Goal: Check status: Check status

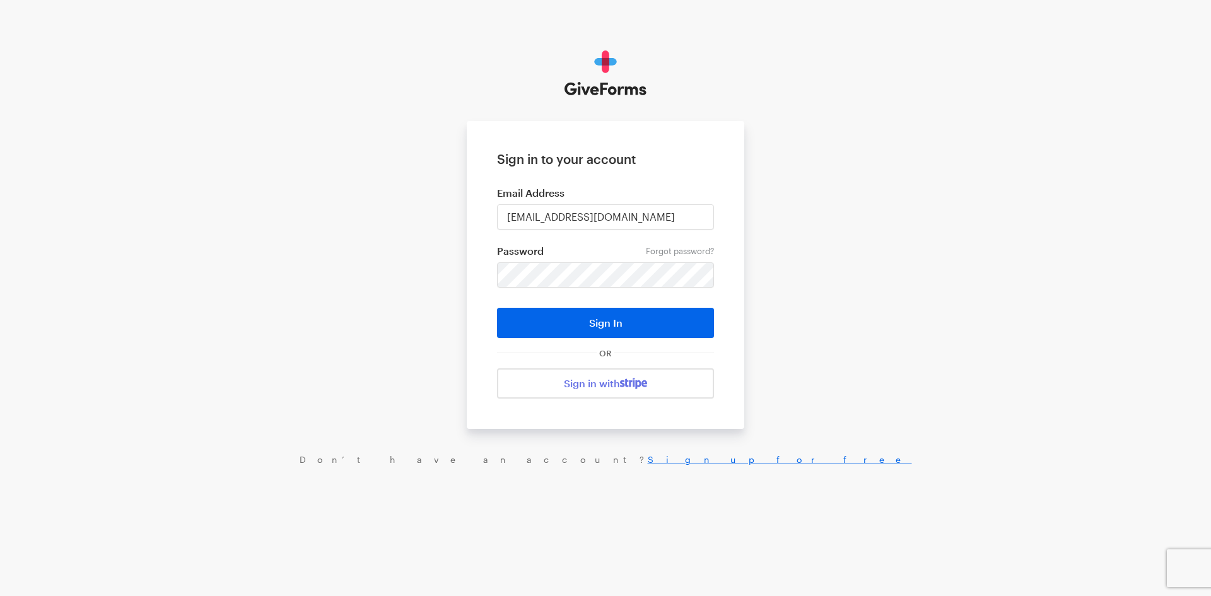
click at [568, 324] on button "Sign In" at bounding box center [605, 323] width 217 height 30
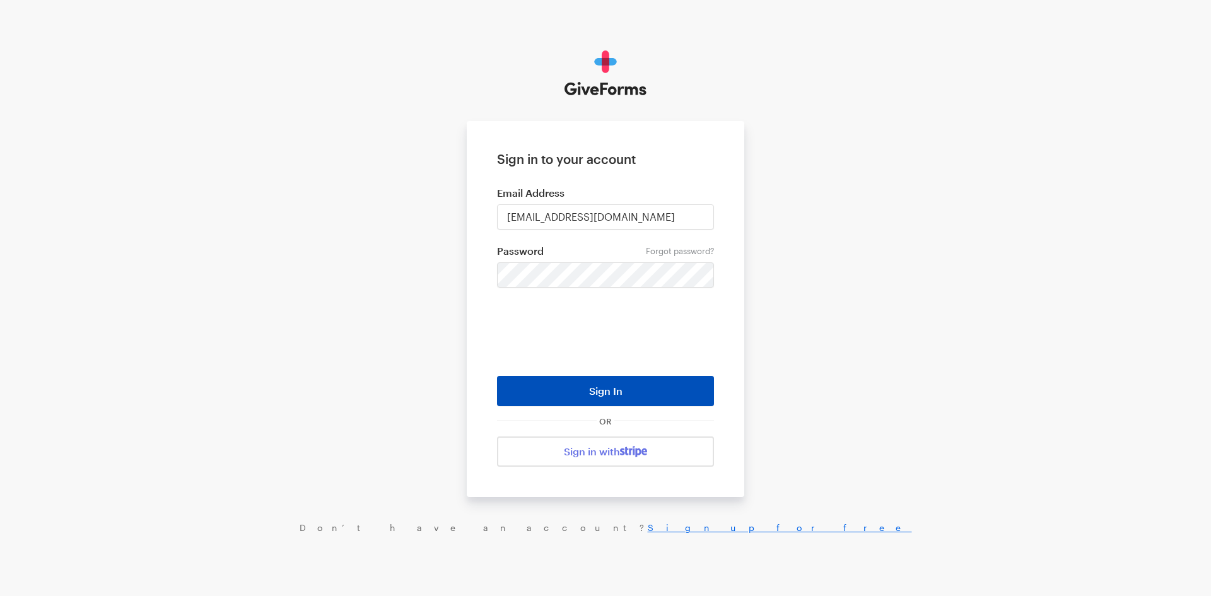
click at [609, 397] on button "Sign In" at bounding box center [605, 391] width 217 height 30
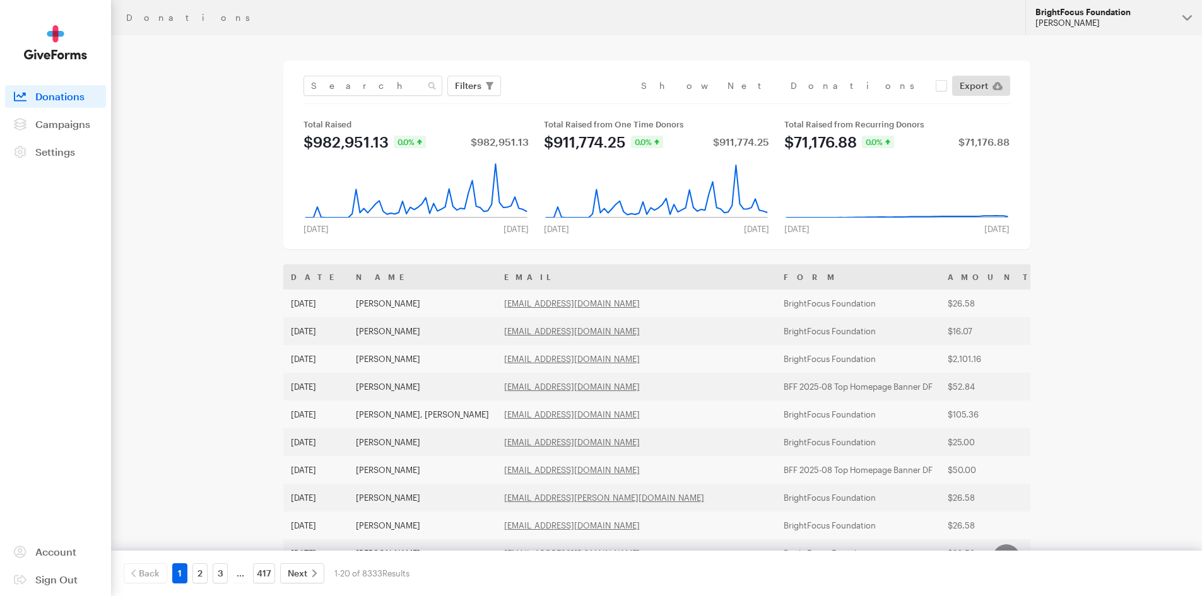
click at [1101, 21] on div "Jennifer Kerchaert" at bounding box center [1103, 23] width 137 height 11
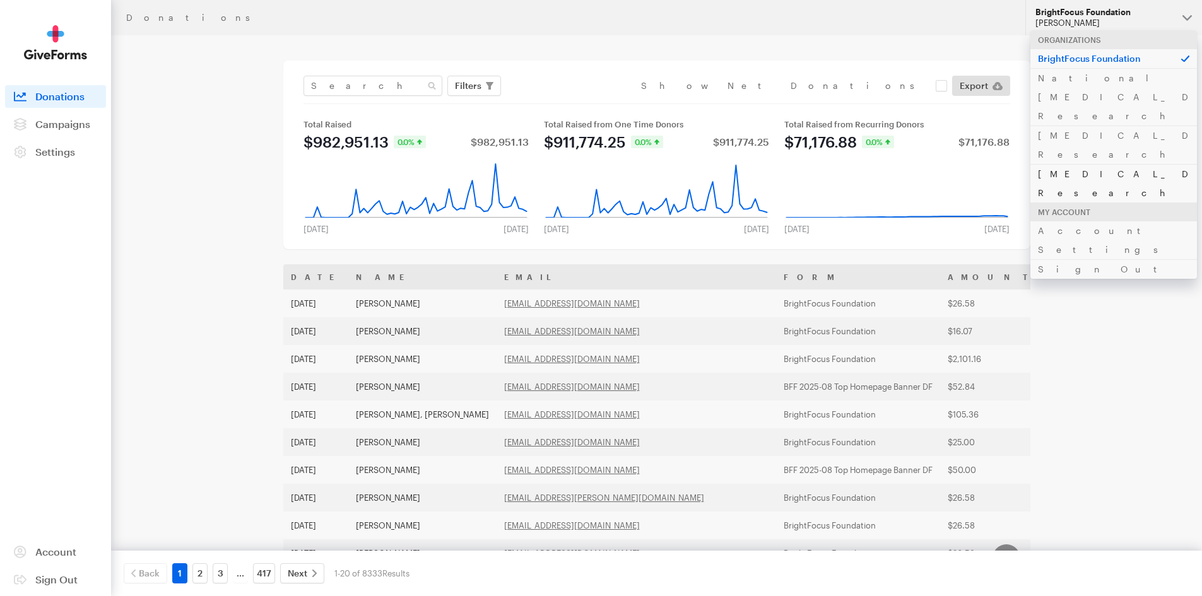
click at [1088, 164] on link "[MEDICAL_DATA] Research" at bounding box center [1113, 183] width 167 height 38
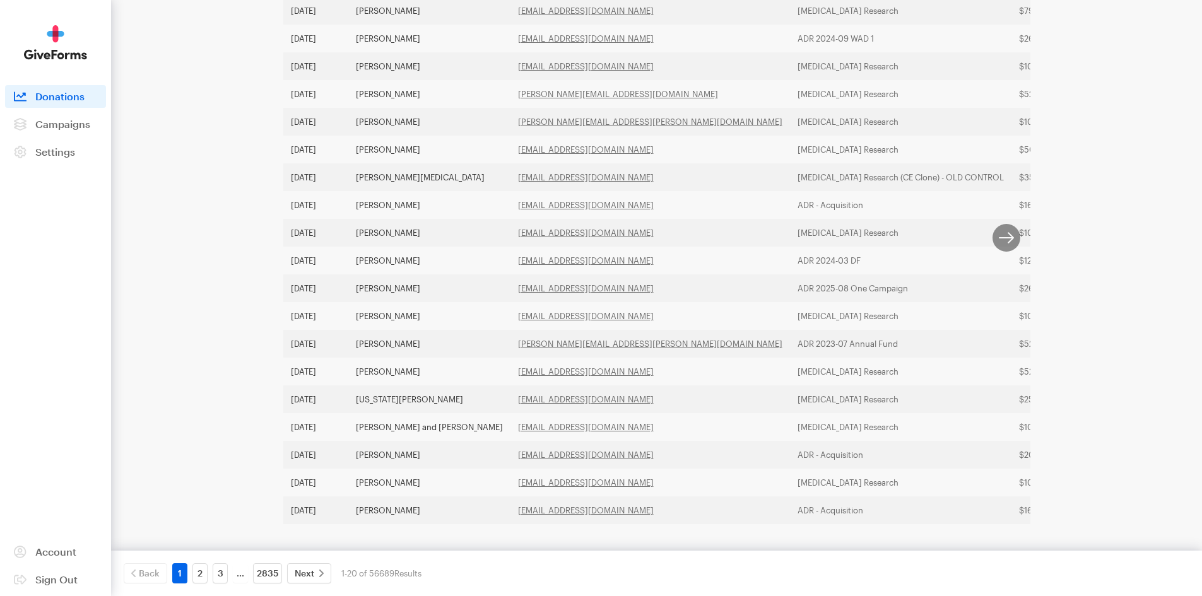
scroll to position [336, 0]
click at [195, 569] on link "2" at bounding box center [199, 573] width 15 height 20
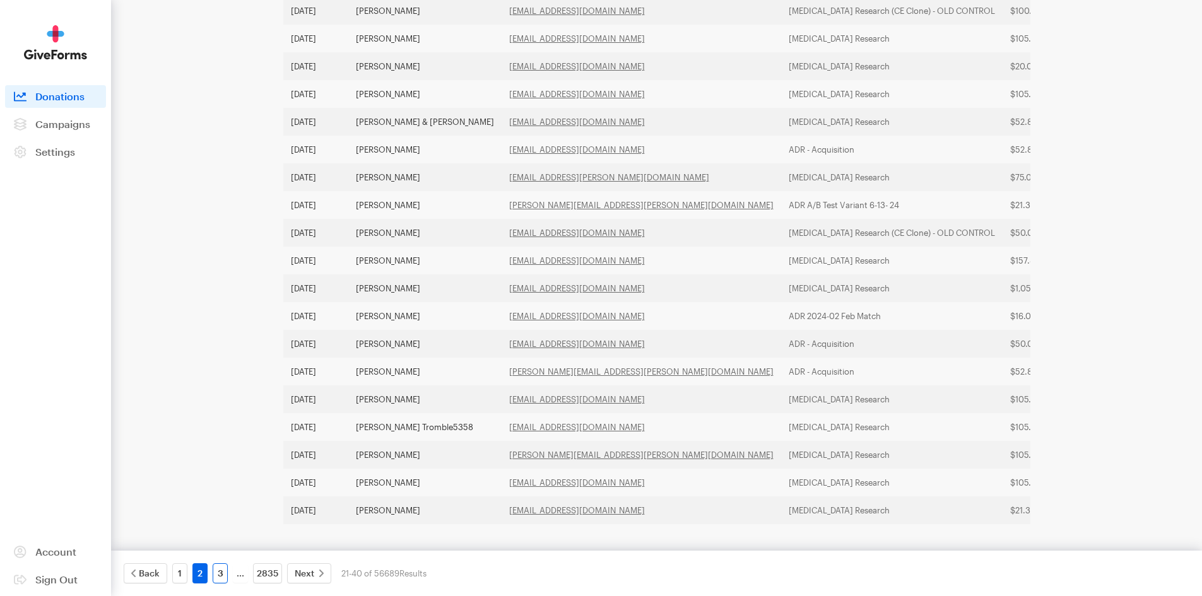
click at [218, 572] on link "3" at bounding box center [220, 573] width 15 height 20
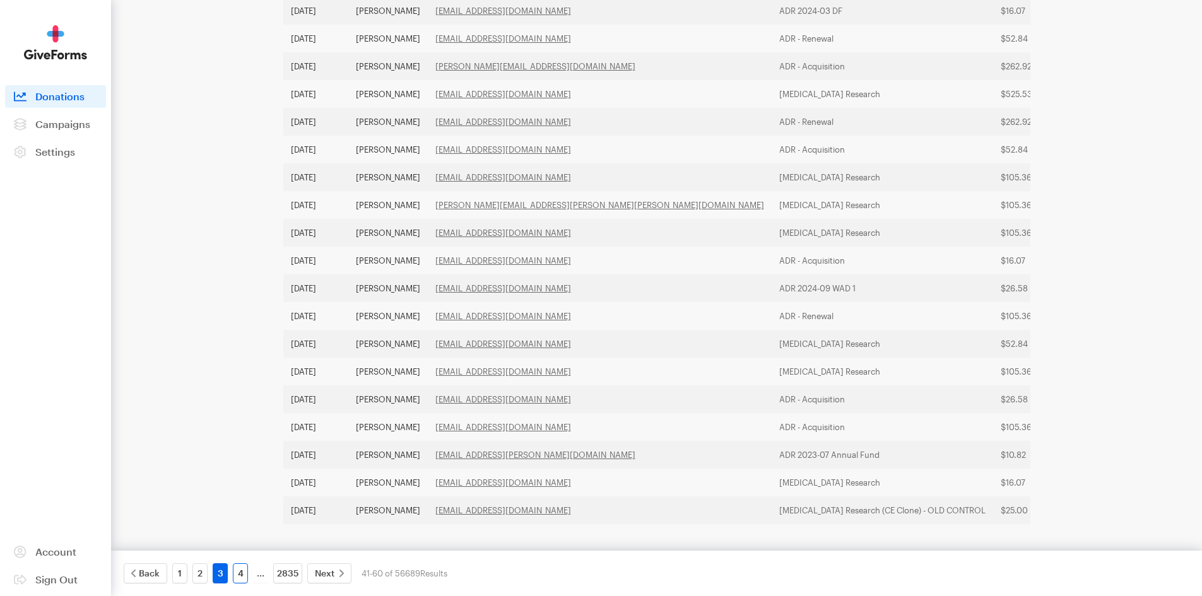
click at [240, 579] on link "4" at bounding box center [240, 573] width 15 height 20
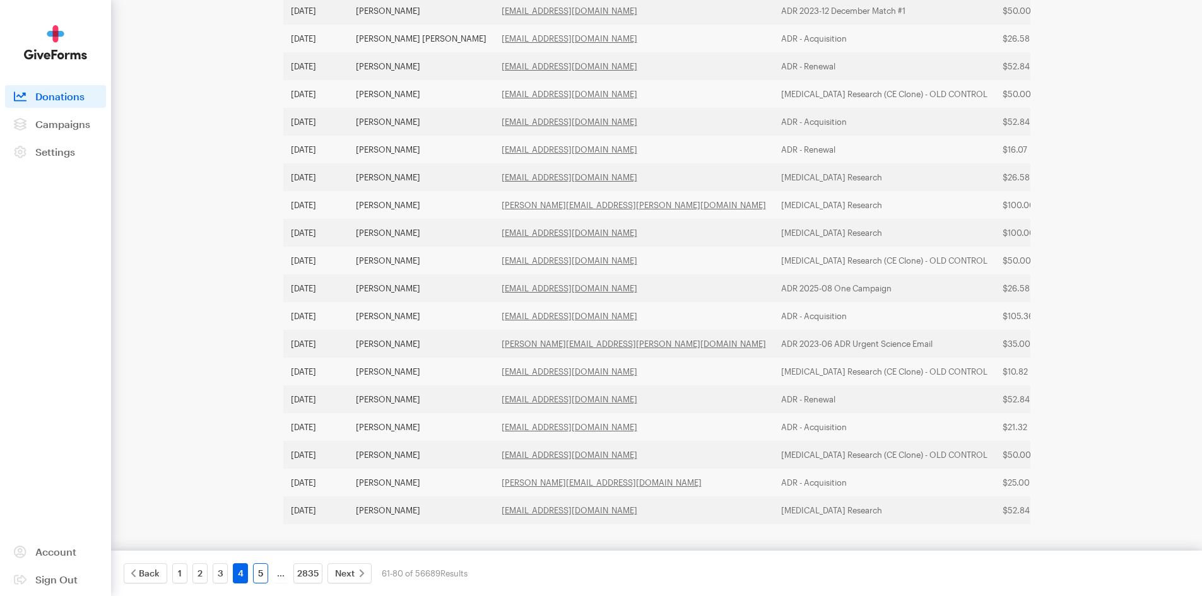
click at [262, 568] on link "5" at bounding box center [260, 573] width 15 height 20
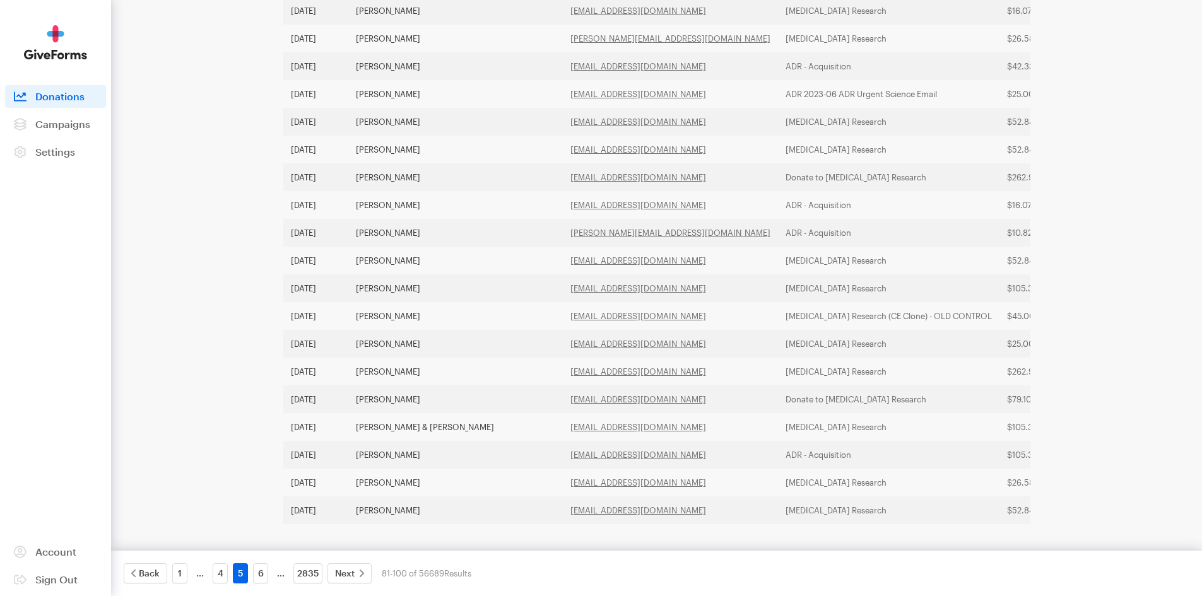
click at [262, 568] on link "6" at bounding box center [260, 573] width 15 height 20
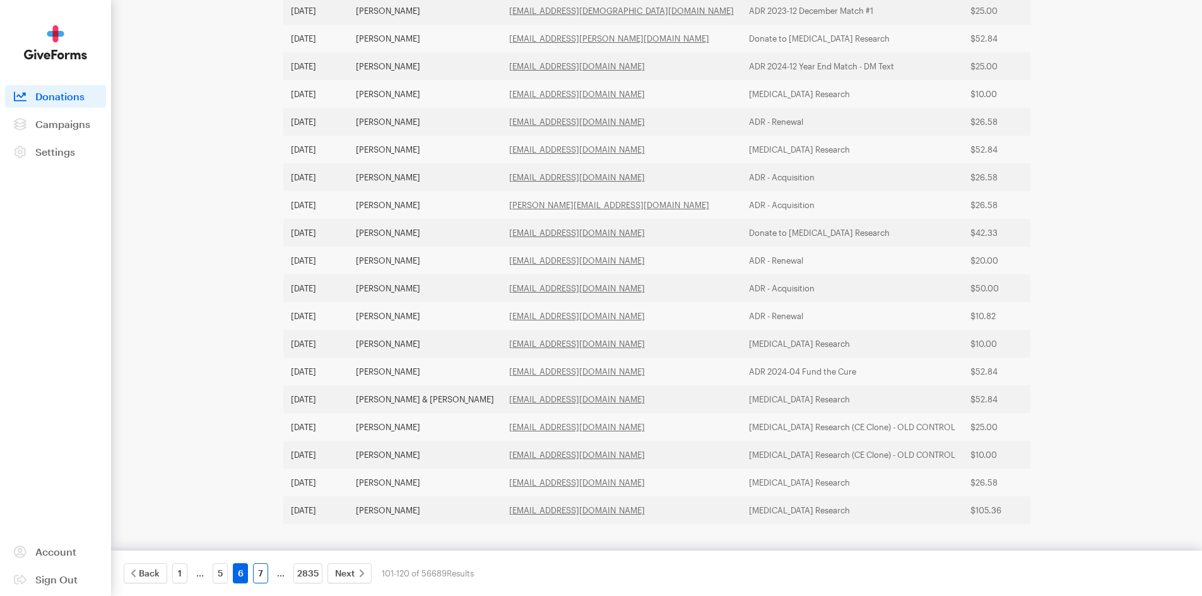
click at [258, 572] on link "7" at bounding box center [260, 573] width 15 height 20
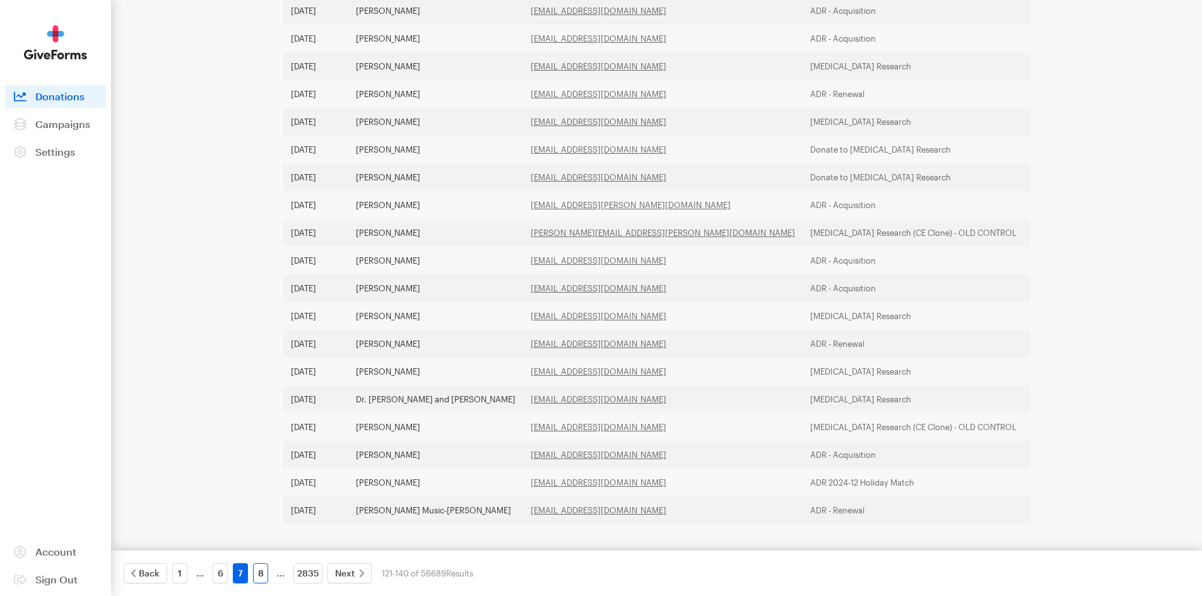
click at [259, 569] on link "8" at bounding box center [260, 573] width 15 height 20
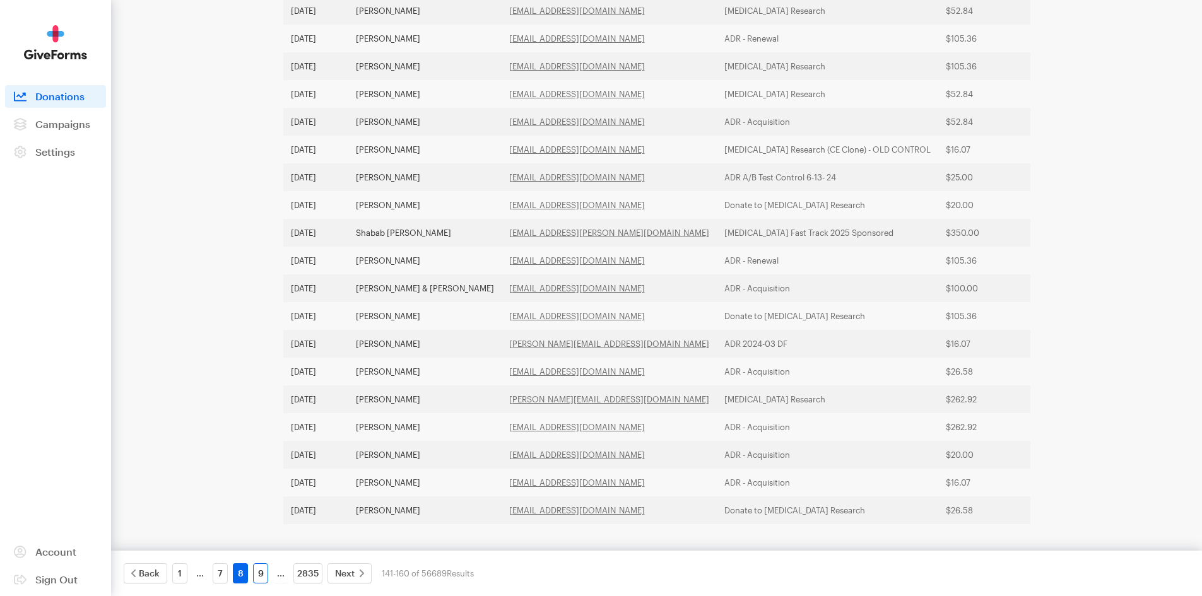
click at [260, 577] on link "9" at bounding box center [260, 573] width 15 height 20
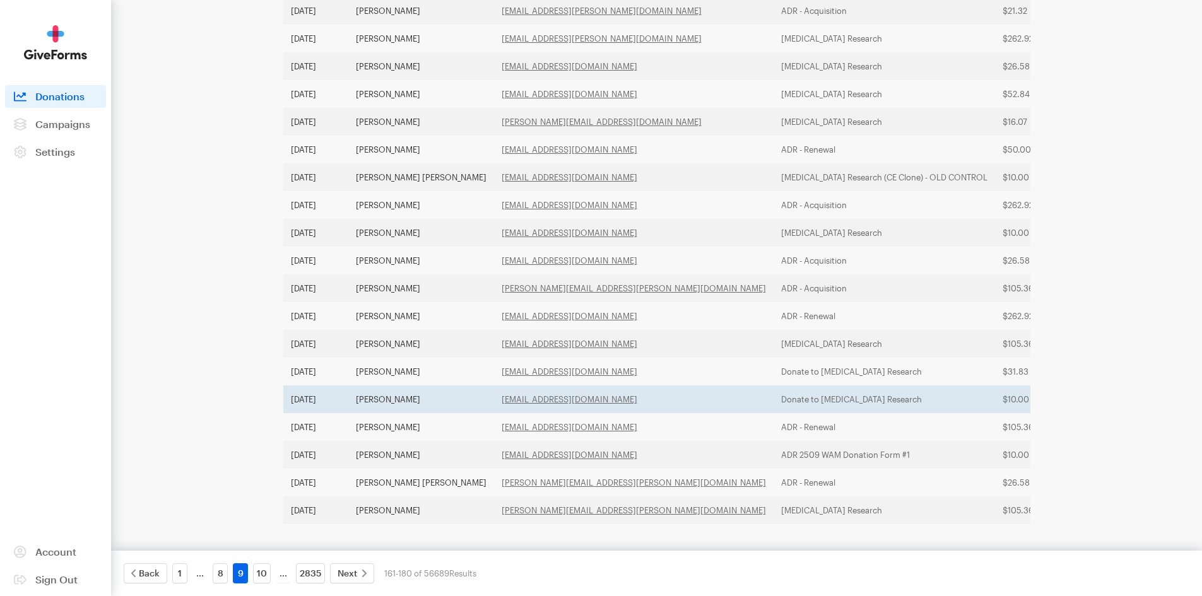
click at [392, 387] on td "[PERSON_NAME]" at bounding box center [421, 399] width 146 height 28
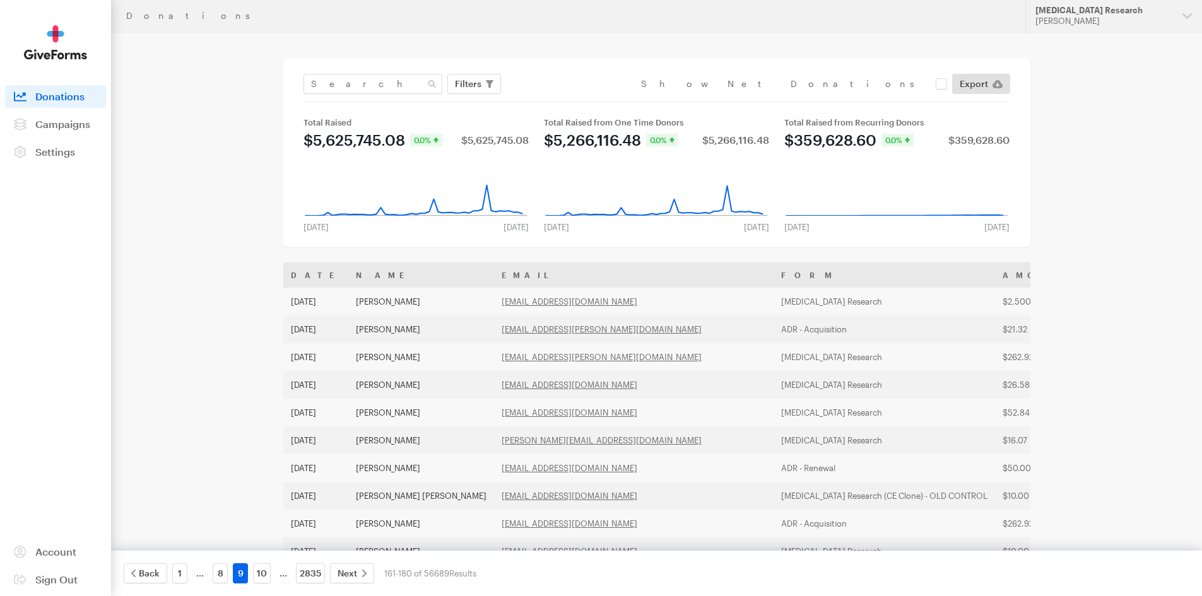
scroll to position [0, 0]
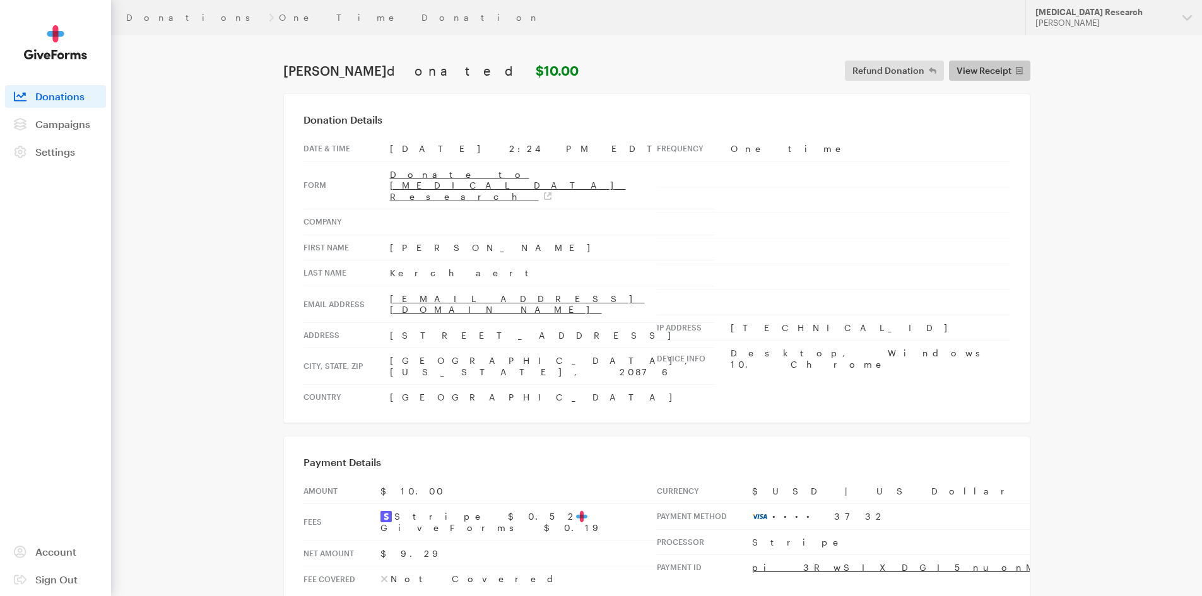
click at [994, 71] on span "View Receipt" at bounding box center [983, 70] width 55 height 15
